Goal: Find specific page/section: Find specific page/section

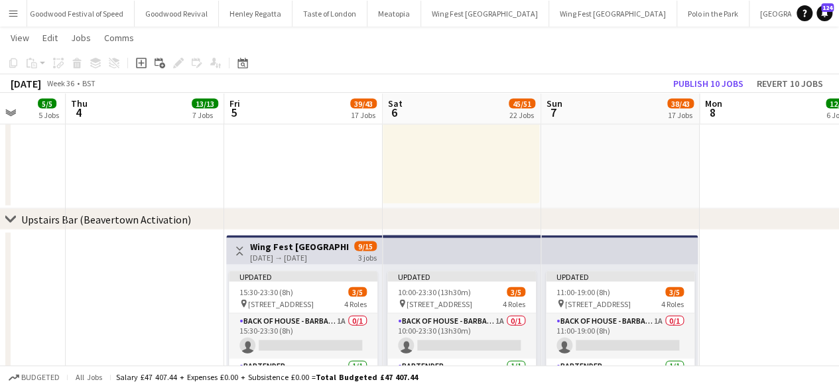
scroll to position [1312, 0]
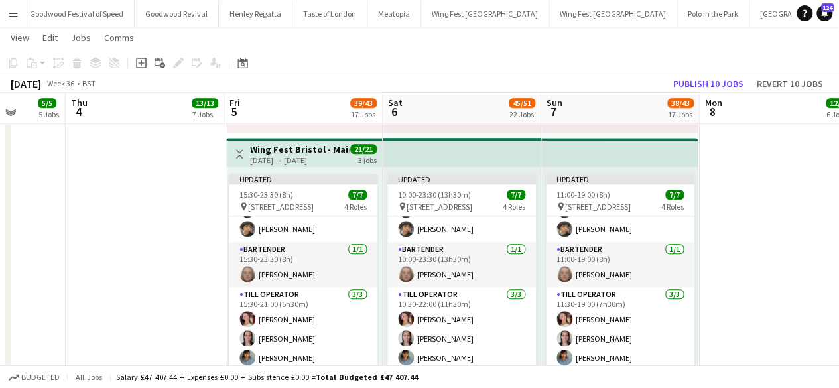
scroll to position [2936, 0]
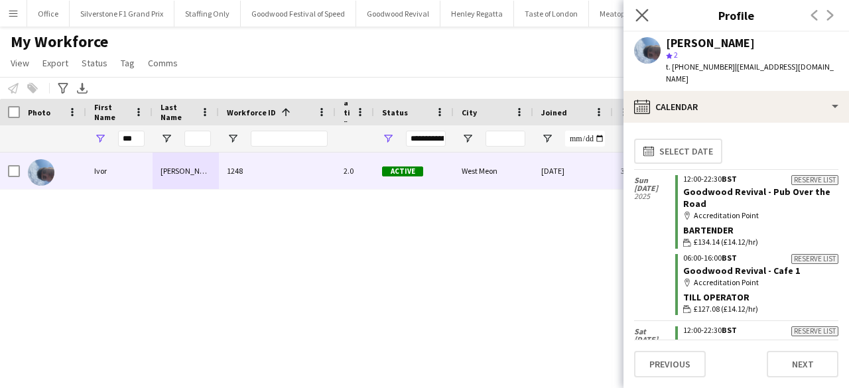
click at [649, 8] on app-icon "Close pop-in" at bounding box center [642, 15] width 19 height 19
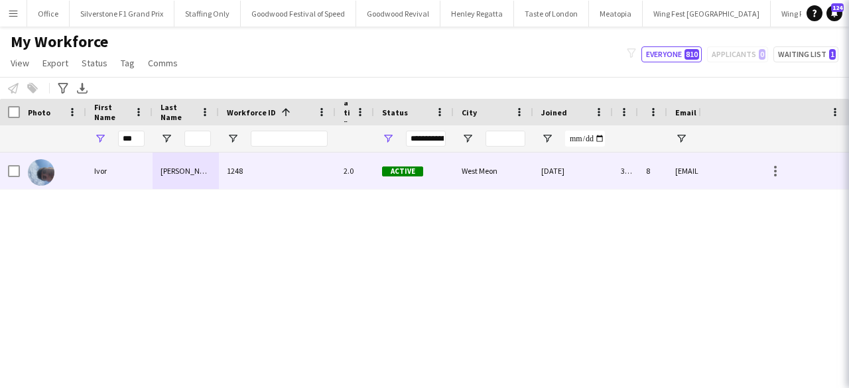
scroll to position [408, 0]
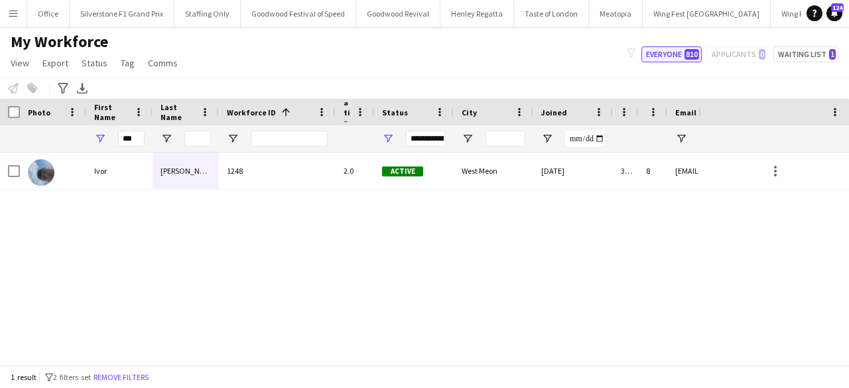
click at [687, 56] on button "Everyone 810" at bounding box center [671, 54] width 60 height 16
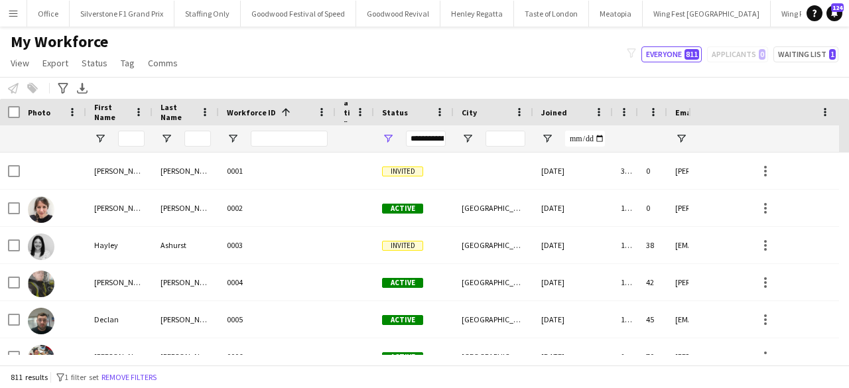
click at [552, 111] on span "Joined" at bounding box center [554, 112] width 26 height 10
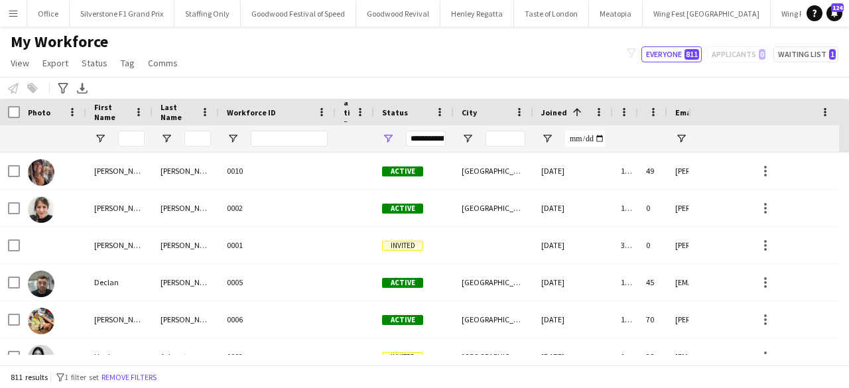
click at [552, 111] on span "Joined" at bounding box center [554, 112] width 26 height 10
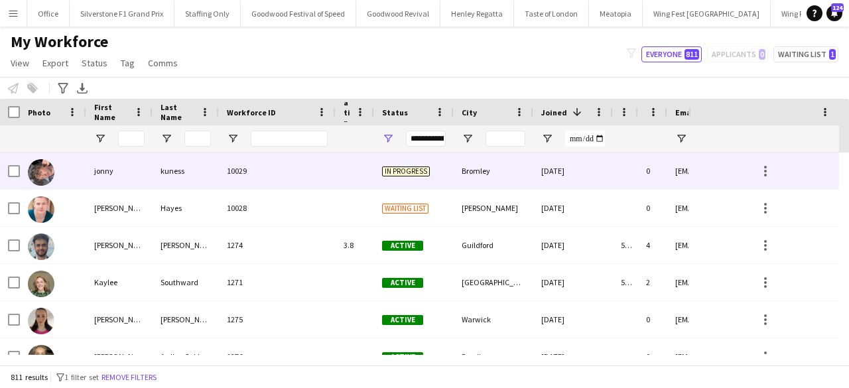
click at [252, 165] on div "10029" at bounding box center [277, 171] width 117 height 36
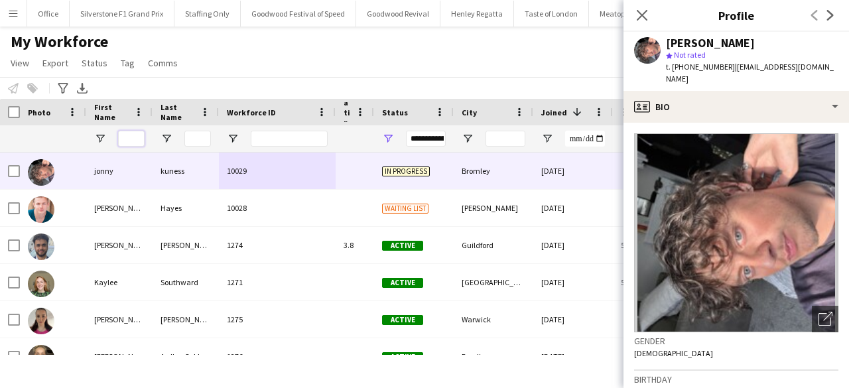
click at [136, 137] on input "First Name Filter Input" at bounding box center [131, 139] width 27 height 16
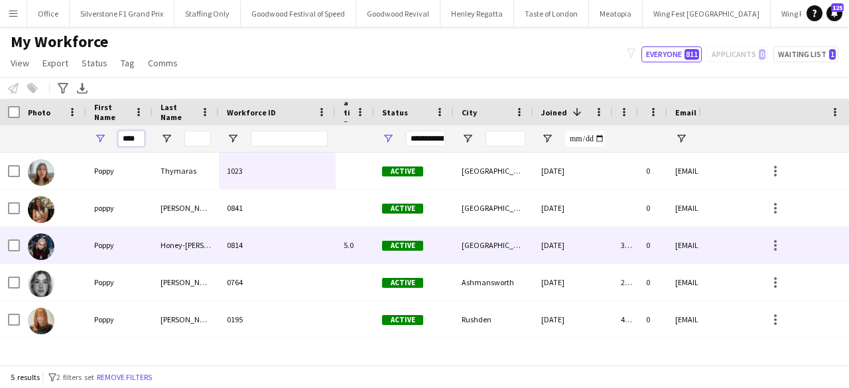
type input "****"
click at [168, 250] on div "Honey-[PERSON_NAME]" at bounding box center [186, 245] width 66 height 36
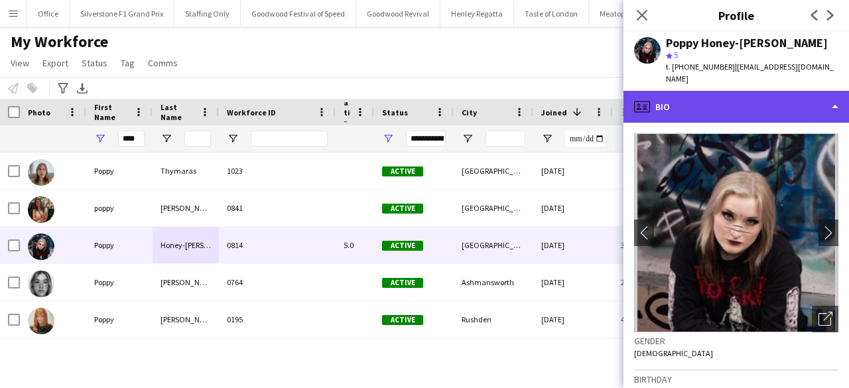
click at [714, 96] on div "profile Bio" at bounding box center [736, 107] width 226 height 32
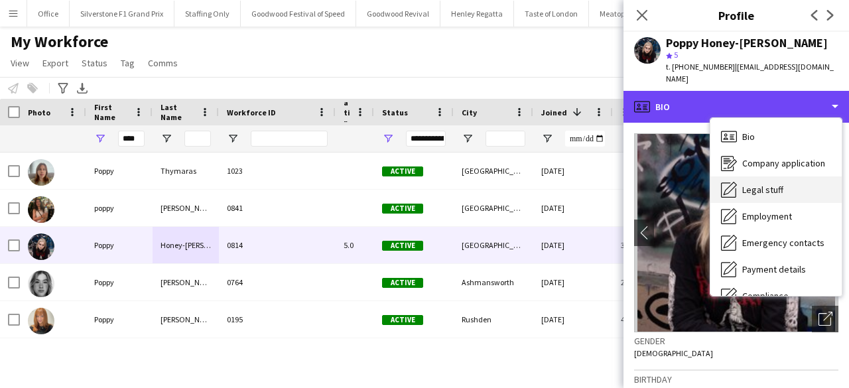
scroll to position [98, 0]
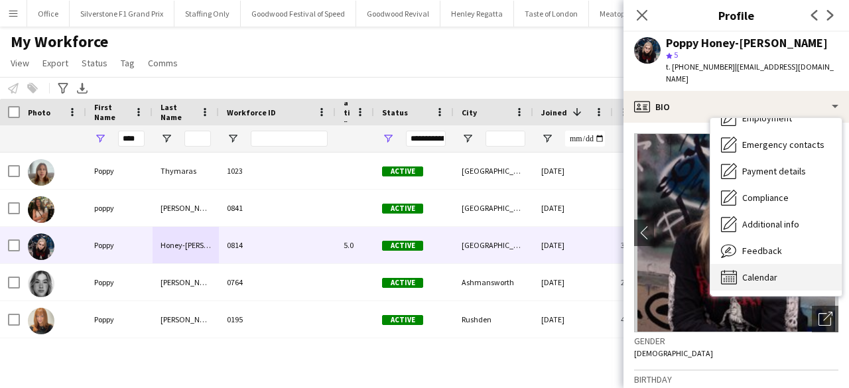
click at [761, 271] on span "Calendar" at bounding box center [759, 277] width 35 height 12
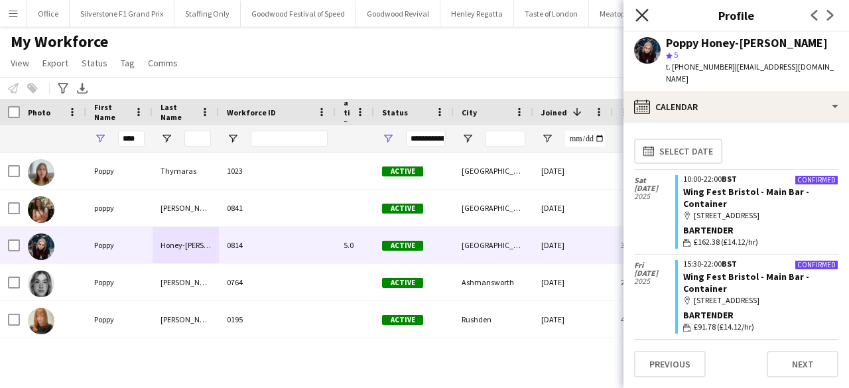
click at [639, 17] on icon at bounding box center [641, 15] width 13 height 13
